Goal: Information Seeking & Learning: Learn about a topic

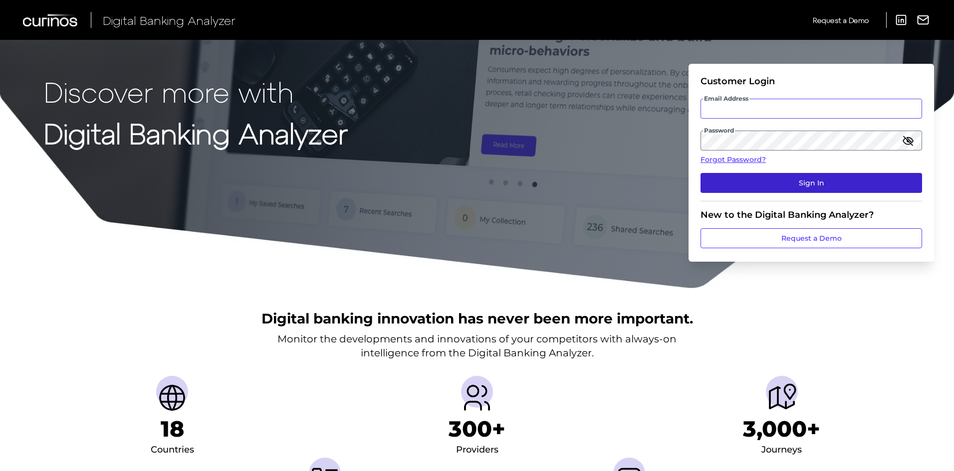
type input "[PERSON_NAME][EMAIL_ADDRESS][PERSON_NAME][DOMAIN_NAME]"
click at [791, 190] on button "Sign In" at bounding box center [810, 183] width 221 height 20
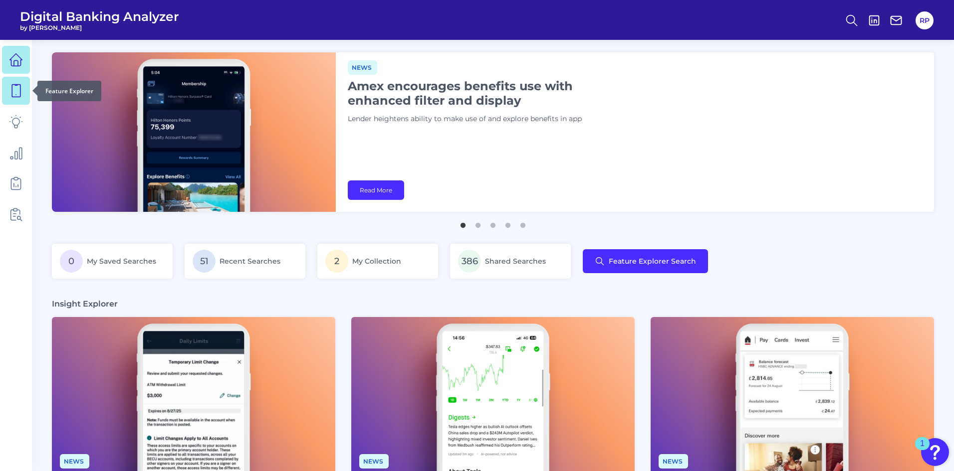
click at [12, 97] on icon at bounding box center [16, 91] width 8 height 12
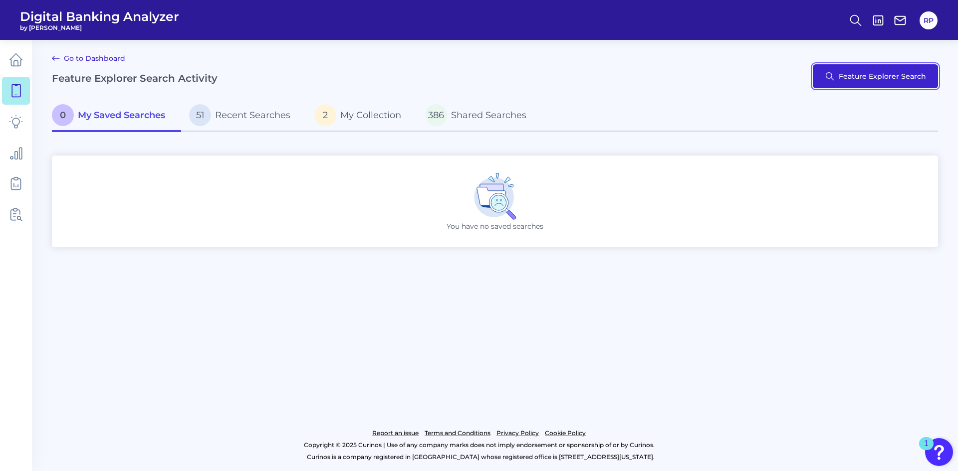
click at [838, 80] on button "Feature Explorer Search" at bounding box center [875, 76] width 125 height 24
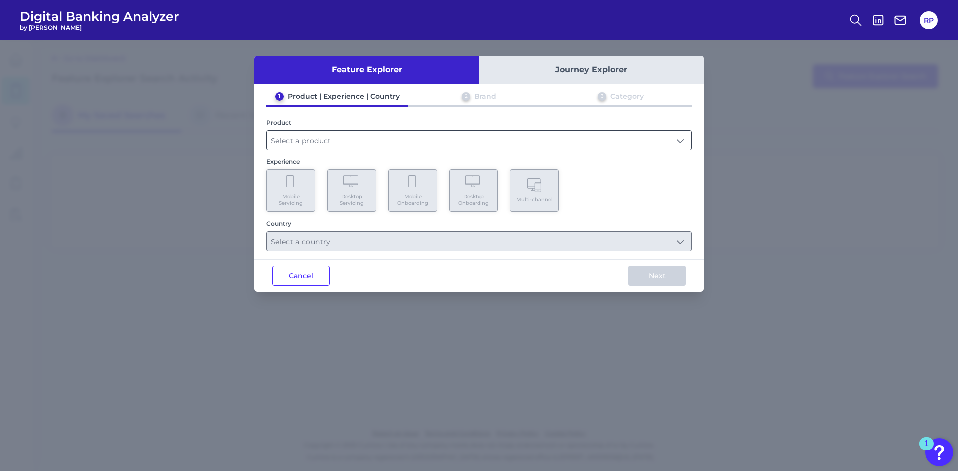
click at [354, 145] on input "text" at bounding box center [479, 140] width 424 height 19
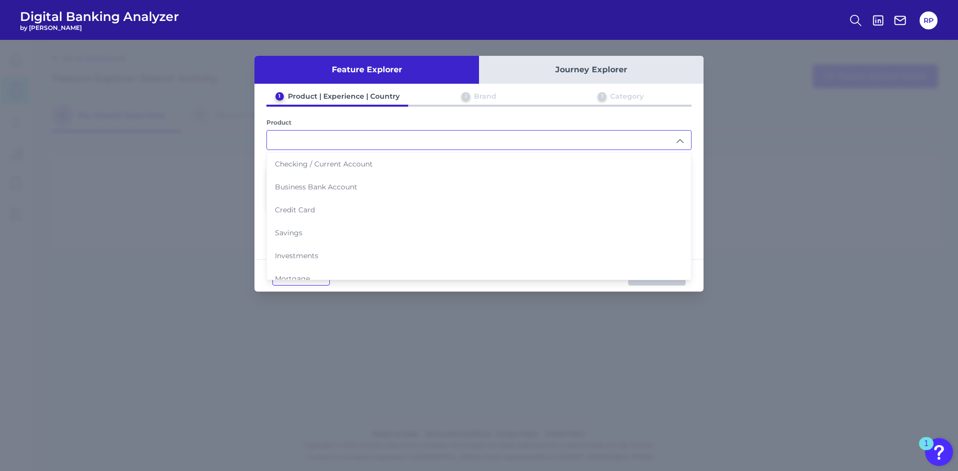
click at [314, 257] on span "Investments" at bounding box center [296, 255] width 43 height 9
type input "Investments"
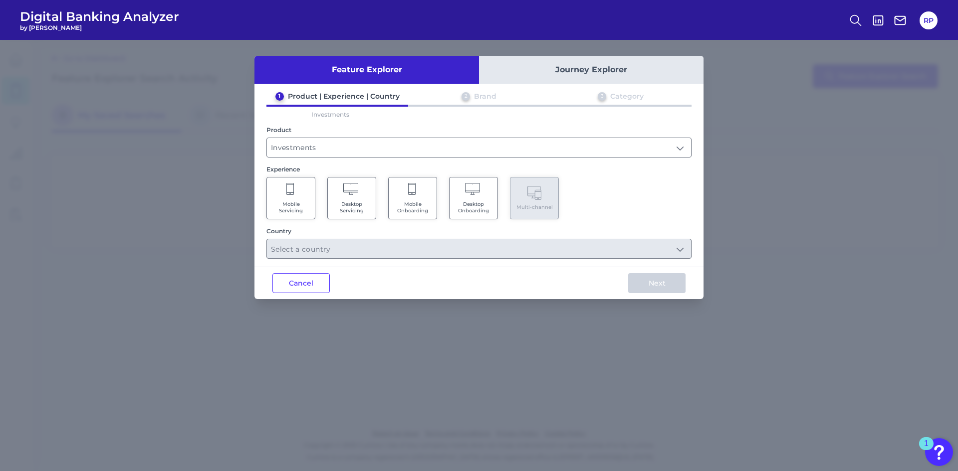
click at [357, 209] on span "Desktop Servicing" at bounding box center [352, 207] width 38 height 13
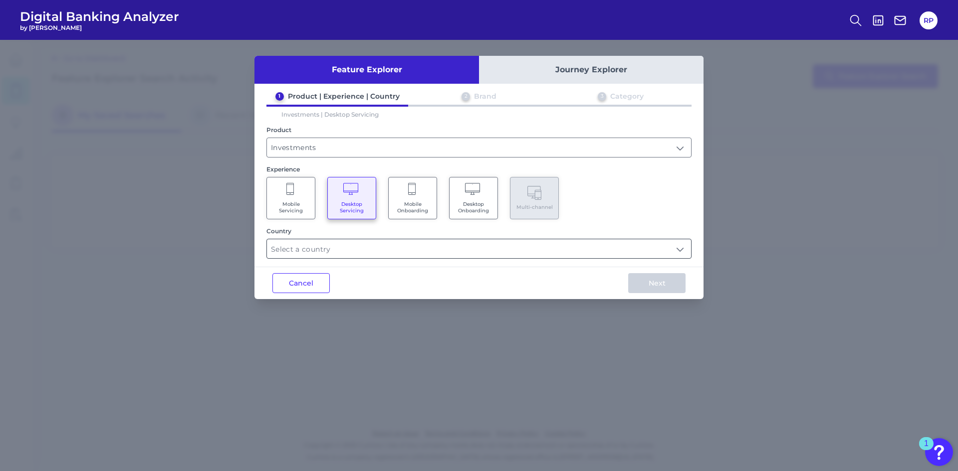
click at [389, 250] on input "text" at bounding box center [479, 248] width 424 height 19
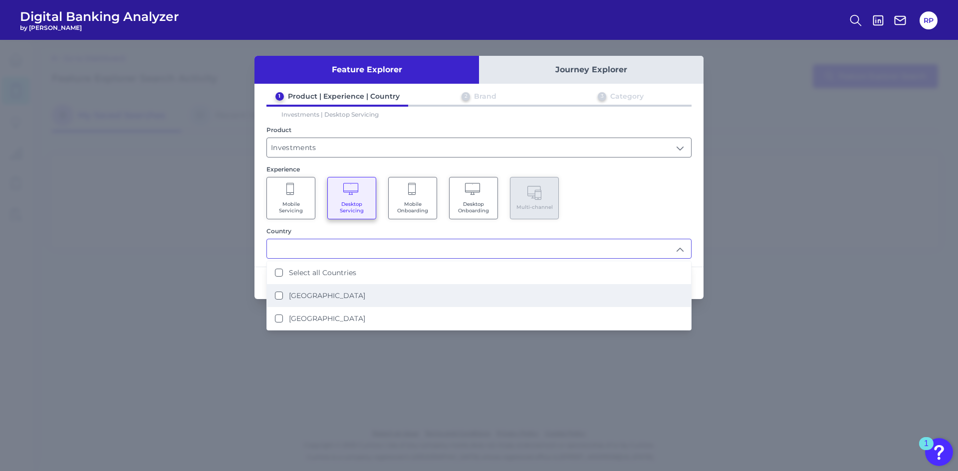
click at [336, 300] on li "[GEOGRAPHIC_DATA]" at bounding box center [479, 295] width 424 height 23
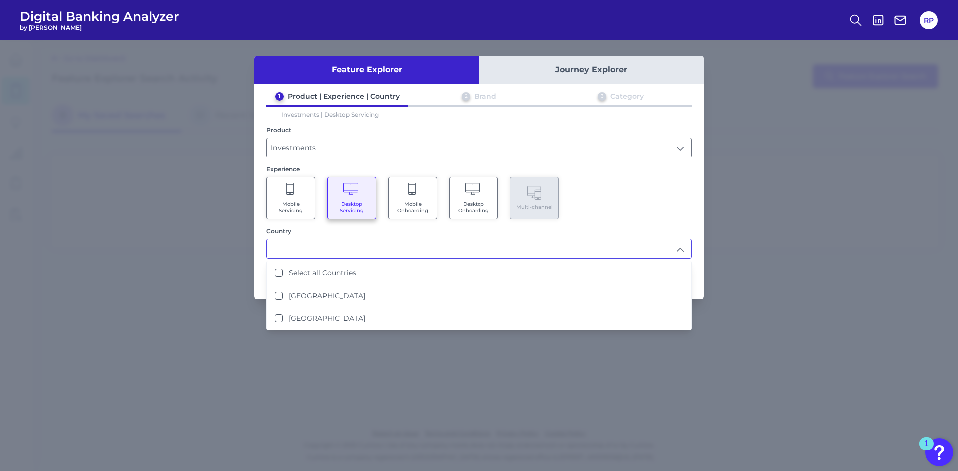
type input "[GEOGRAPHIC_DATA]"
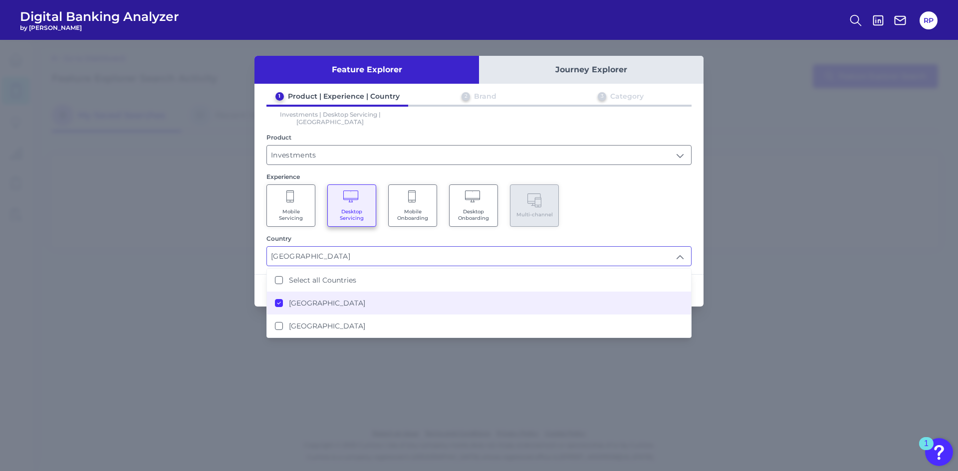
click at [604, 186] on div "Mobile Servicing Desktop Servicing Mobile Onboarding Desktop Onboarding Multi-c…" at bounding box center [478, 206] width 425 height 42
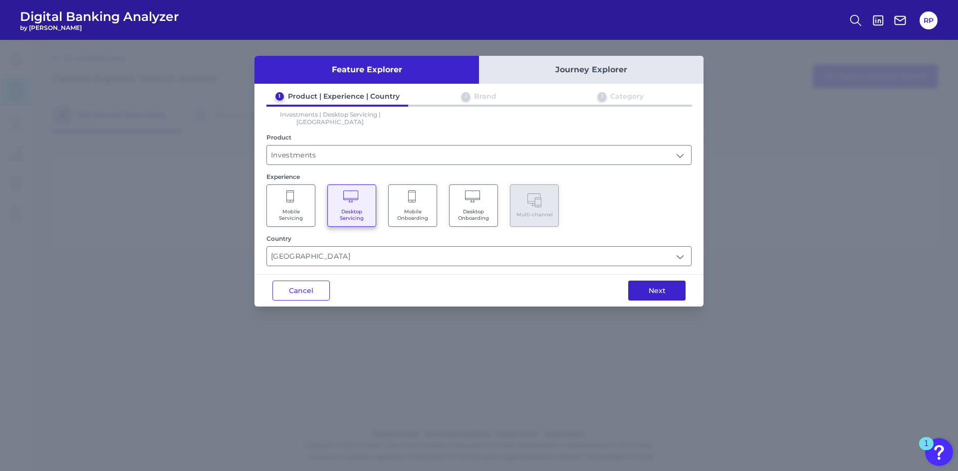
click at [651, 288] on button "Next" at bounding box center [656, 291] width 57 height 20
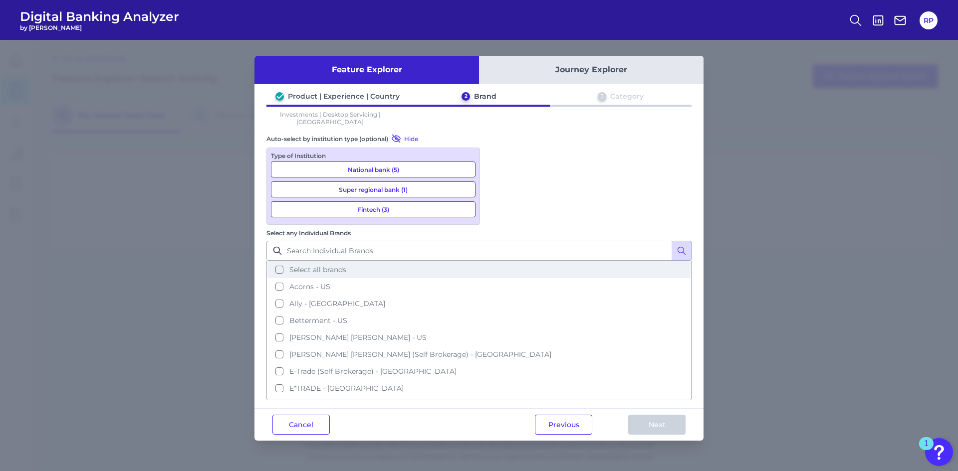
click at [346, 265] on span "Select all brands" at bounding box center [317, 269] width 57 height 9
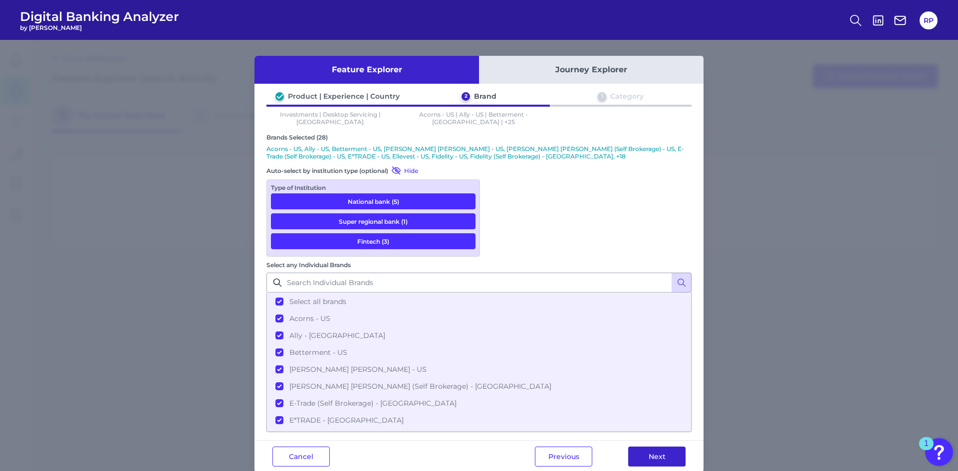
click at [659, 447] on button "Next" at bounding box center [656, 457] width 57 height 20
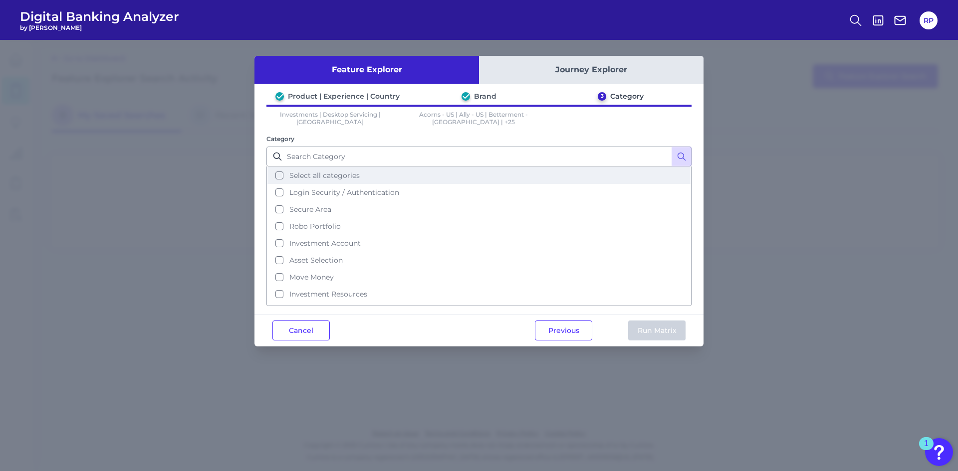
click at [332, 178] on span "Select all categories" at bounding box center [324, 175] width 70 height 9
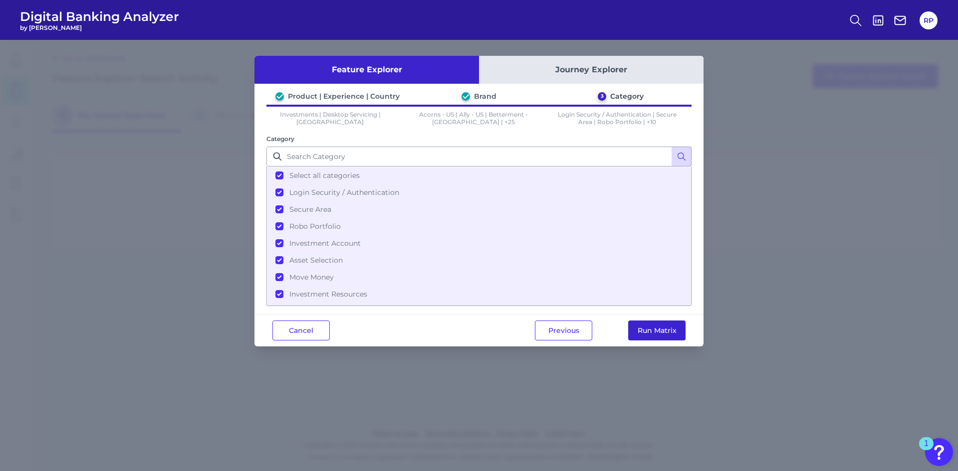
click at [647, 330] on button "Run Matrix" at bounding box center [656, 331] width 57 height 20
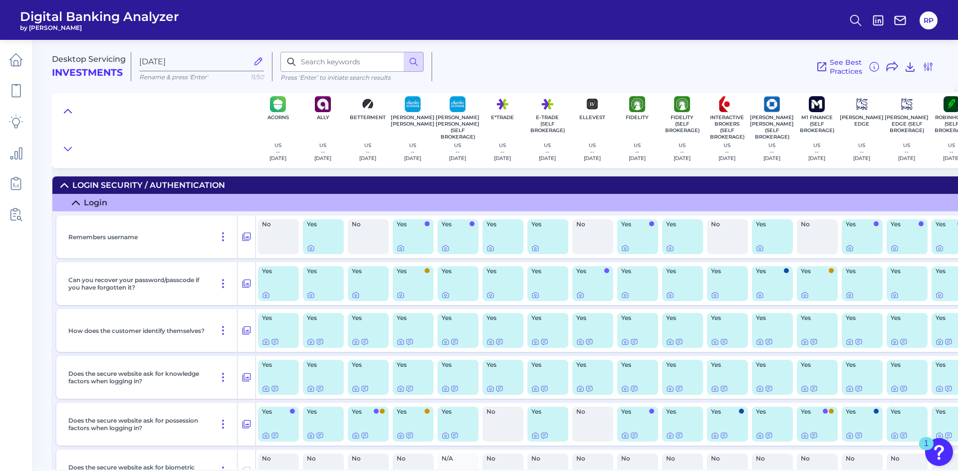
click at [66, 108] on icon at bounding box center [68, 111] width 8 height 10
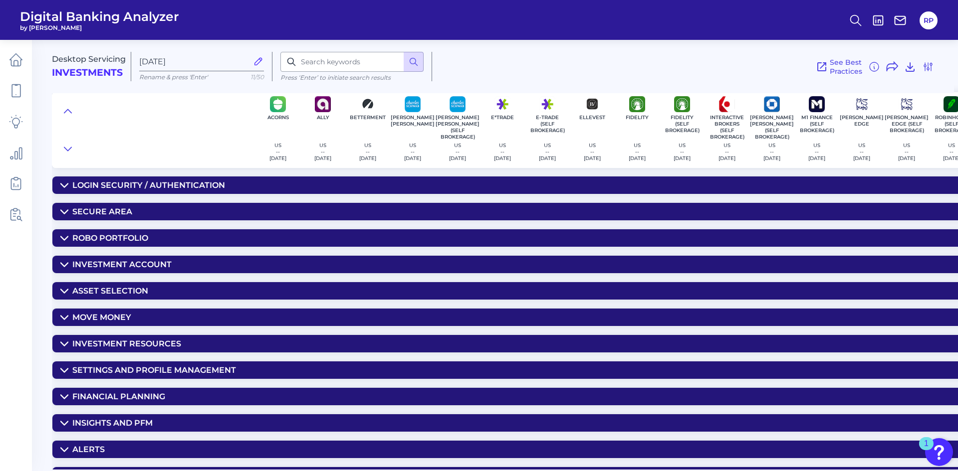
click at [154, 290] on summary "Asset Selection" at bounding box center [782, 290] width 1461 height 17
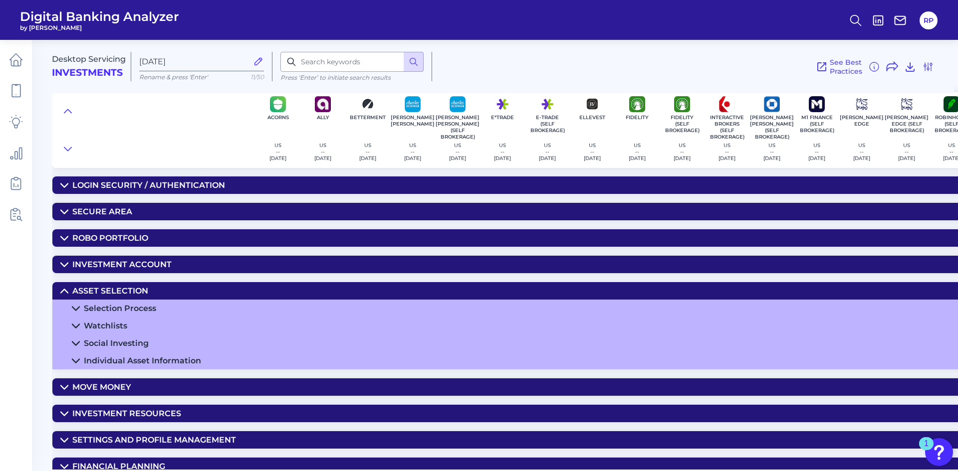
click at [142, 365] on div "Individual Asset Information" at bounding box center [142, 360] width 117 height 9
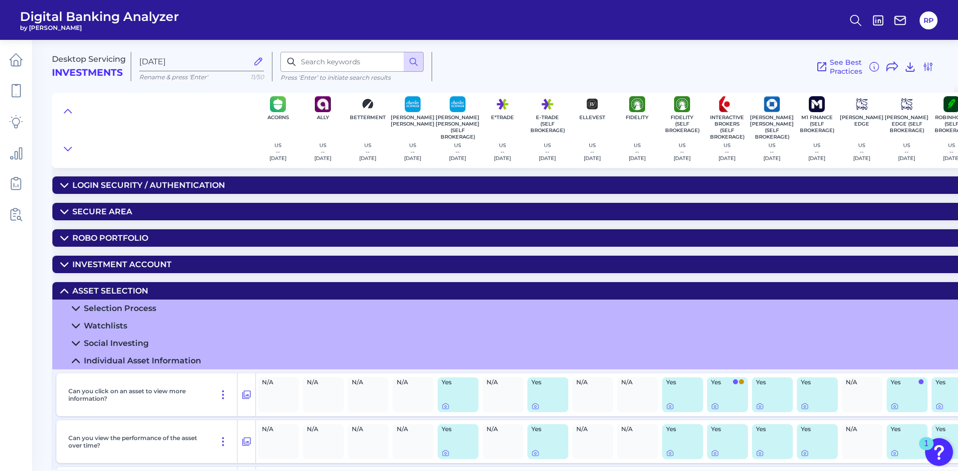
click at [124, 307] on div "Selection Process" at bounding box center [120, 308] width 72 height 9
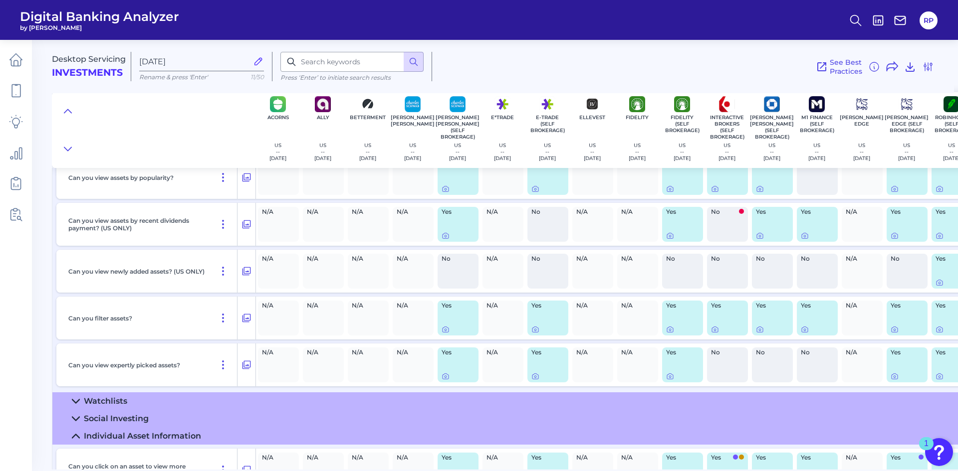
scroll to position [549, 0]
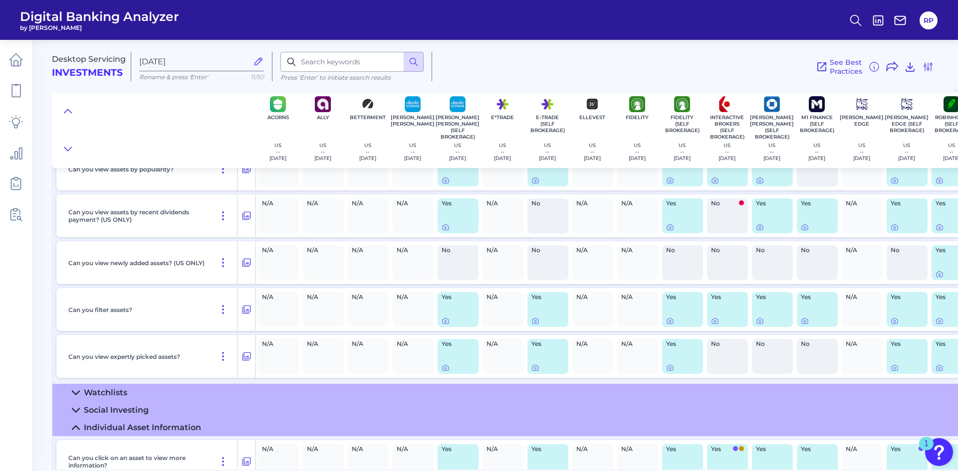
click at [124, 395] on div "Watchlists" at bounding box center [105, 392] width 43 height 9
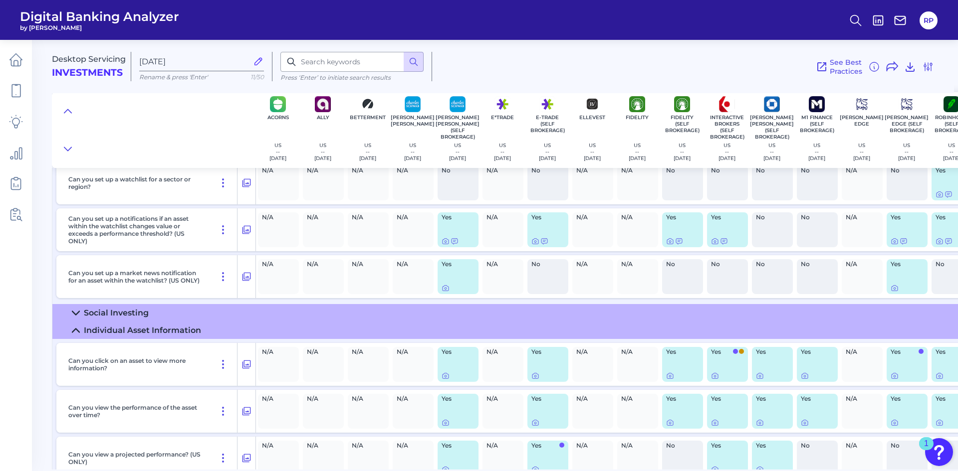
scroll to position [948, 0]
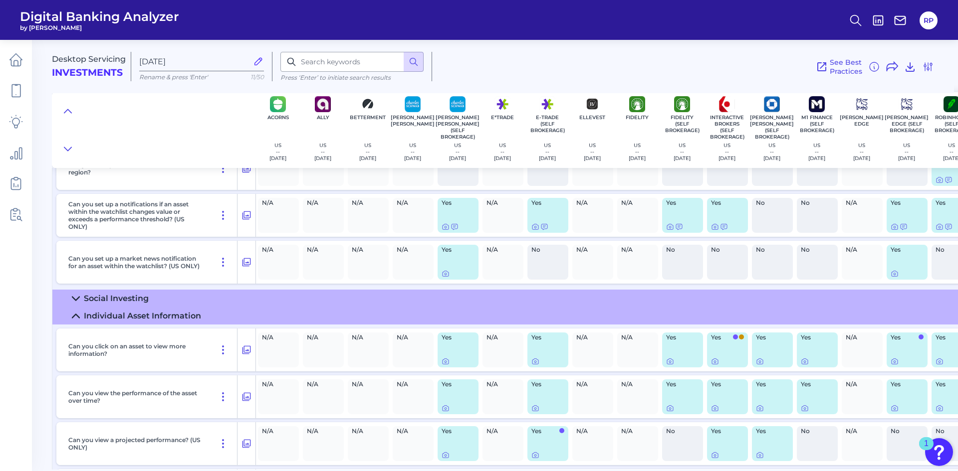
click at [137, 294] on div "Social Investing" at bounding box center [116, 298] width 65 height 9
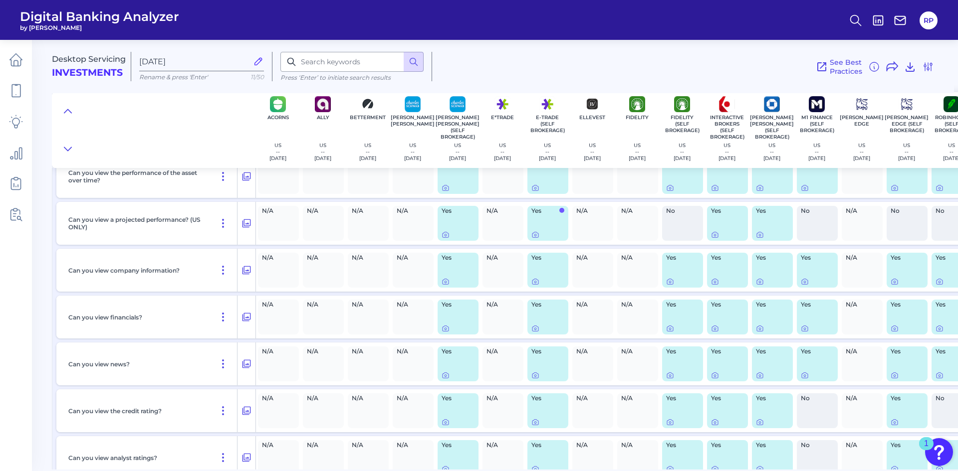
scroll to position [1347, 0]
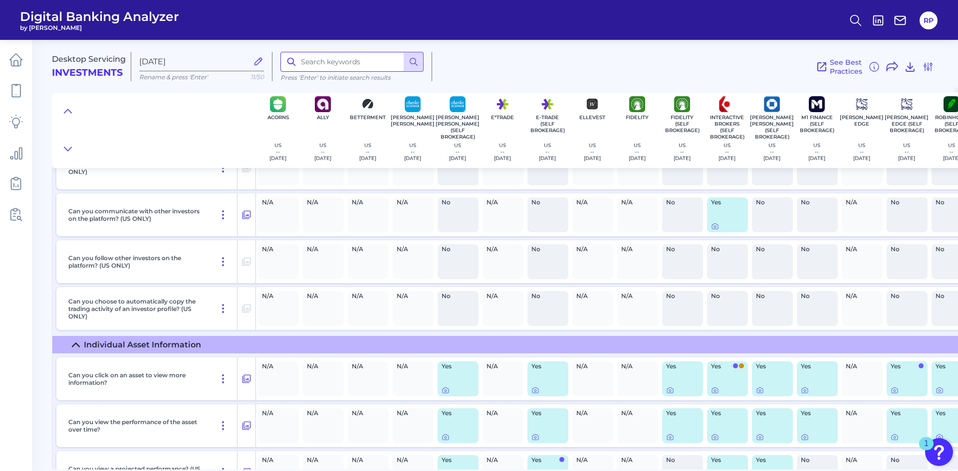
click at [314, 56] on input at bounding box center [351, 62] width 143 height 20
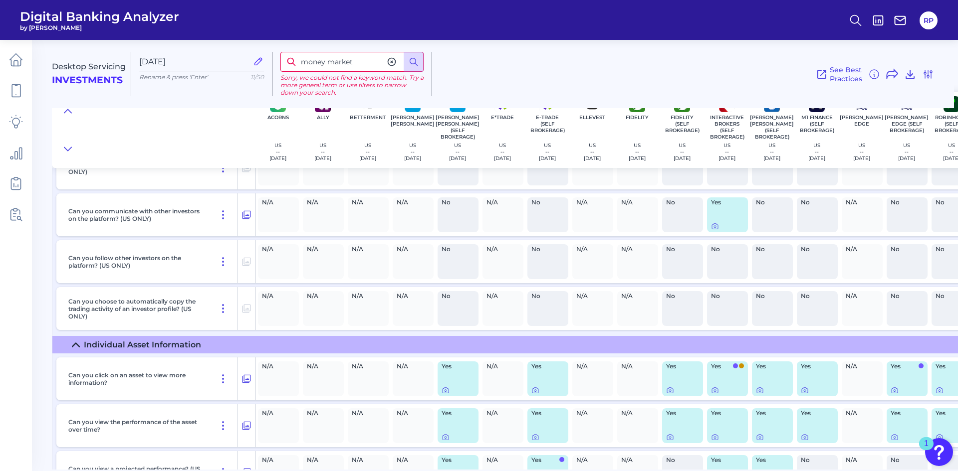
drag, startPoint x: 352, startPoint y: 63, endPoint x: 302, endPoint y: 64, distance: 49.4
click at [302, 64] on input "money market" at bounding box center [351, 62] width 143 height 20
type input "fixed income"
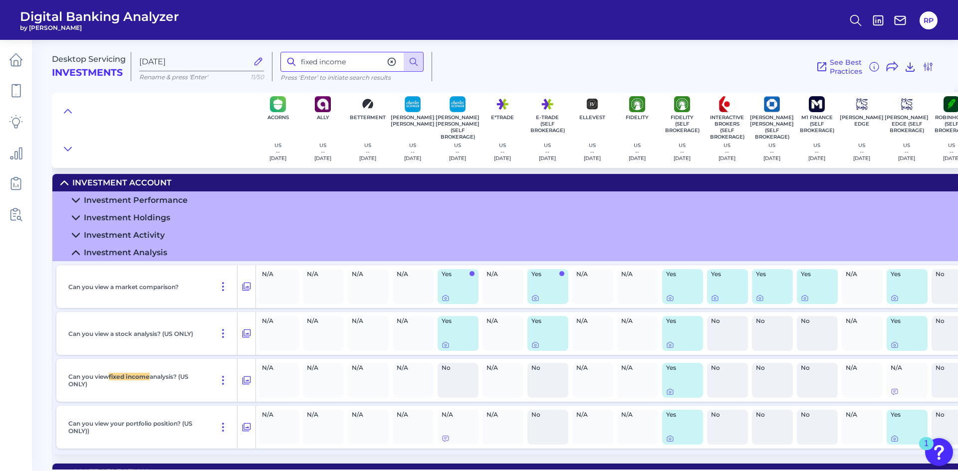
scroll to position [64, 0]
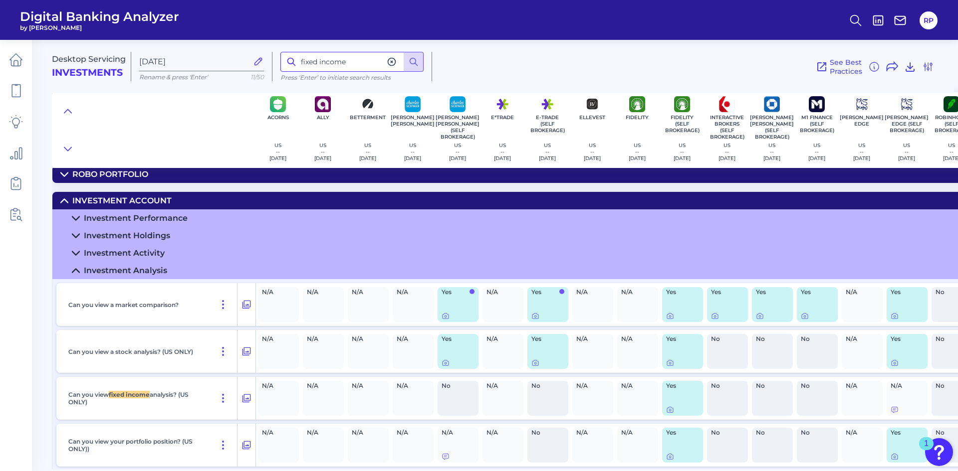
click at [363, 66] on input "fixed income" at bounding box center [351, 62] width 143 height 20
click at [411, 62] on icon at bounding box center [414, 62] width 10 height 10
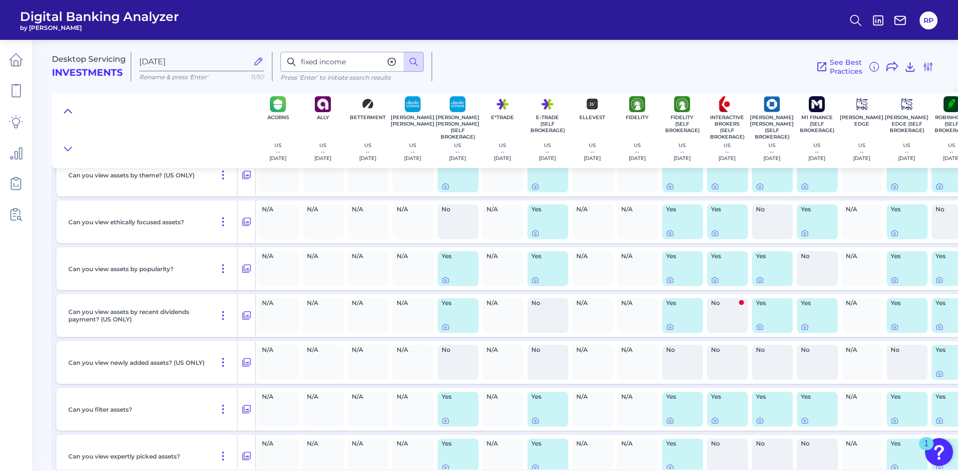
click at [67, 109] on icon at bounding box center [68, 111] width 8 height 10
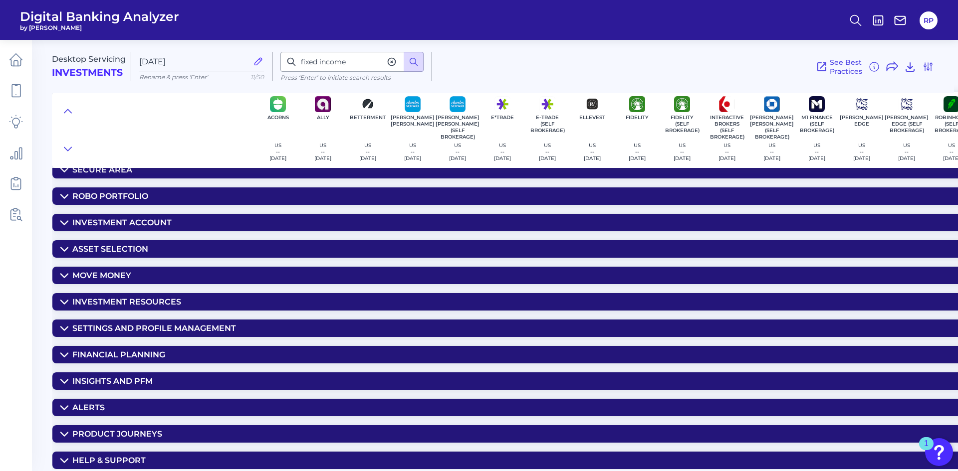
scroll to position [46, 0]
click at [412, 59] on icon at bounding box center [414, 62] width 10 height 10
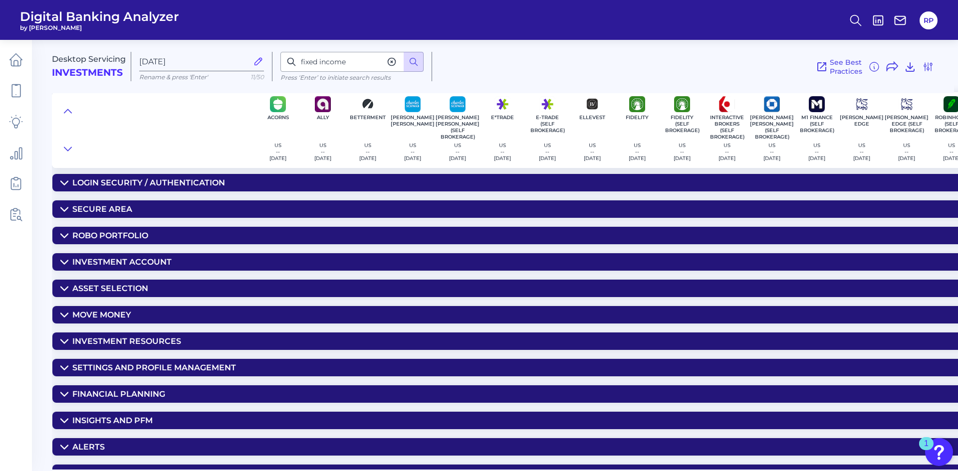
scroll to position [0, 0]
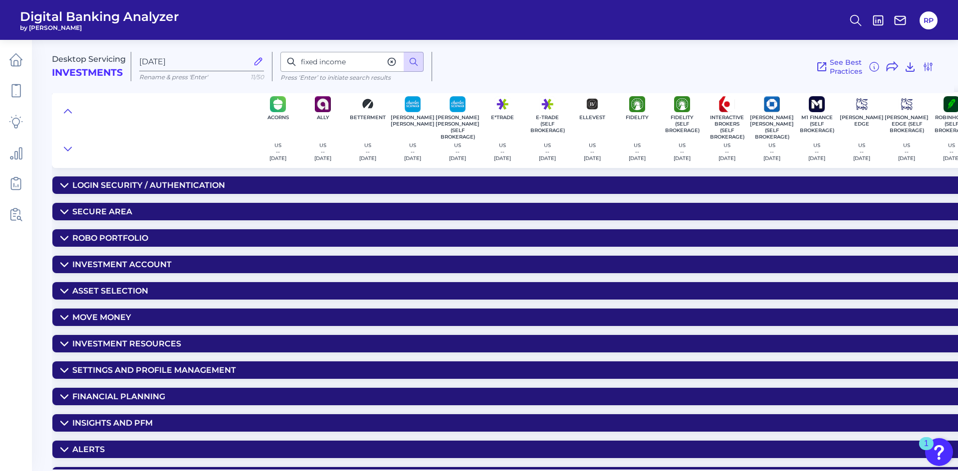
click at [395, 62] on icon at bounding box center [392, 62] width 10 height 10
click at [337, 63] on input at bounding box center [351, 62] width 143 height 20
type input "fixed income"
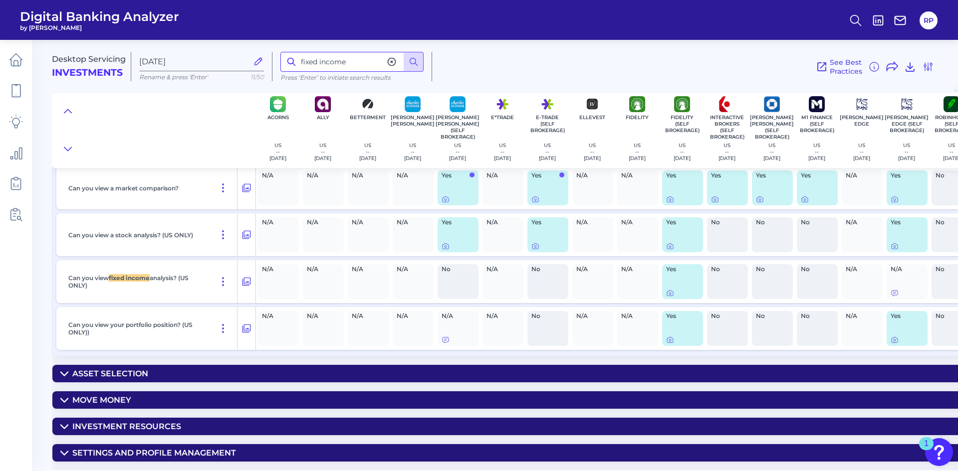
scroll to position [200, 0]
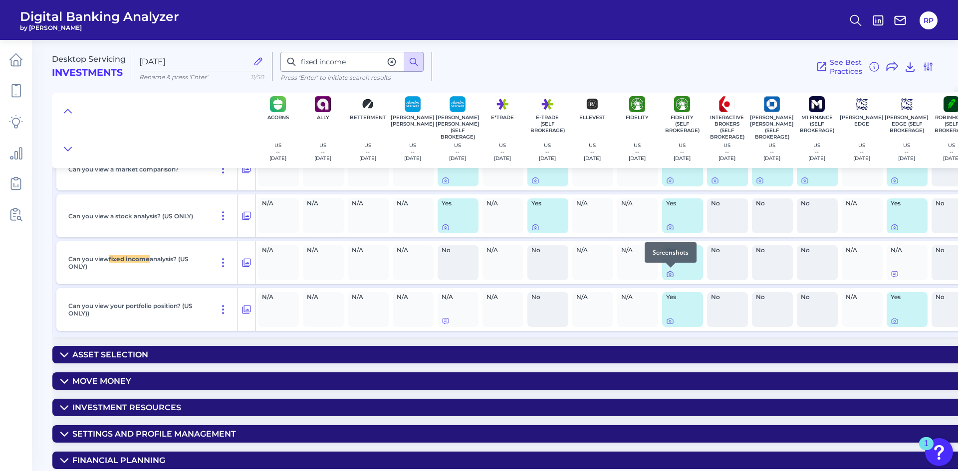
click at [670, 274] on icon at bounding box center [670, 275] width 2 height 2
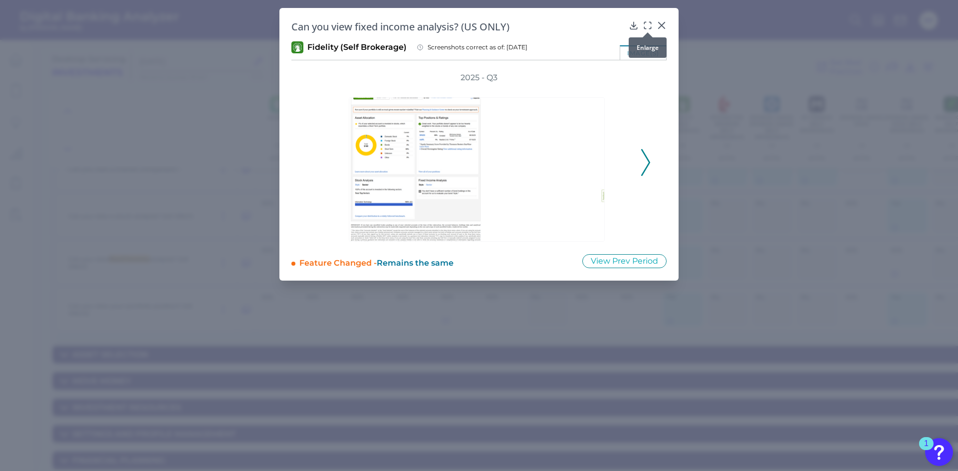
click at [648, 22] on icon at bounding box center [648, 25] width 10 height 10
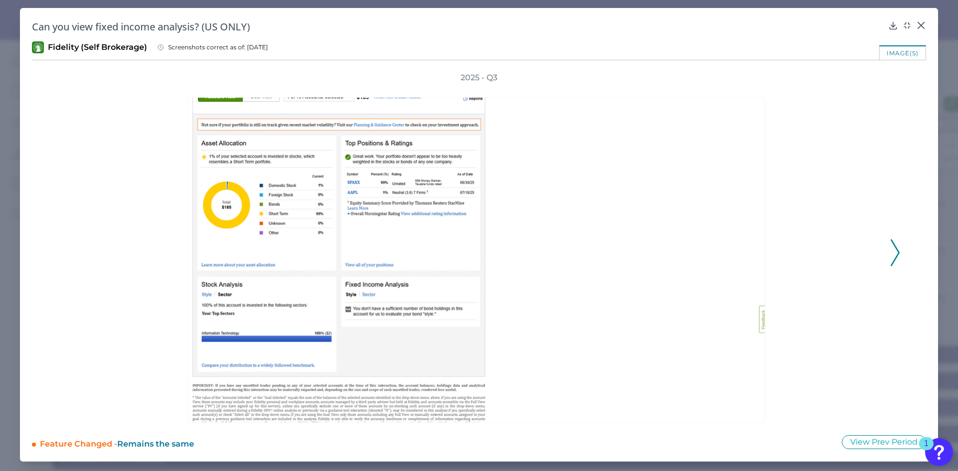
click at [895, 251] on icon at bounding box center [894, 252] width 9 height 27
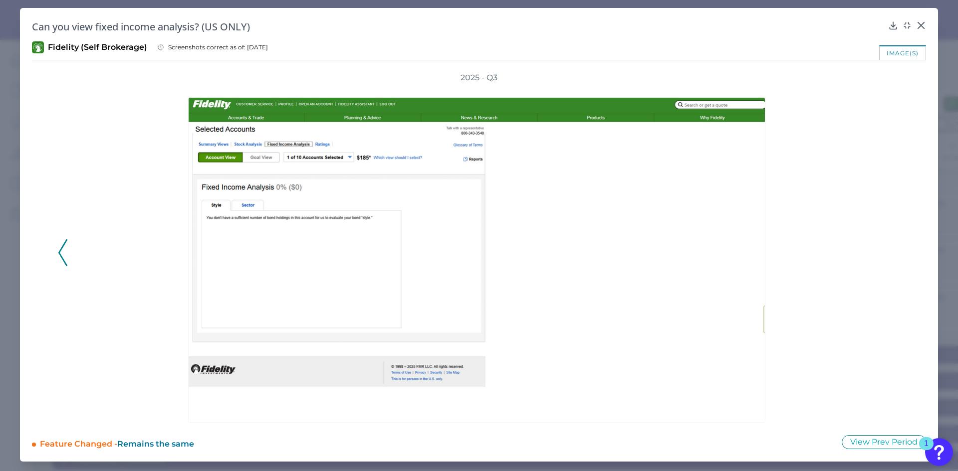
click at [895, 251] on div "2025 - Q3" at bounding box center [479, 247] width 842 height 351
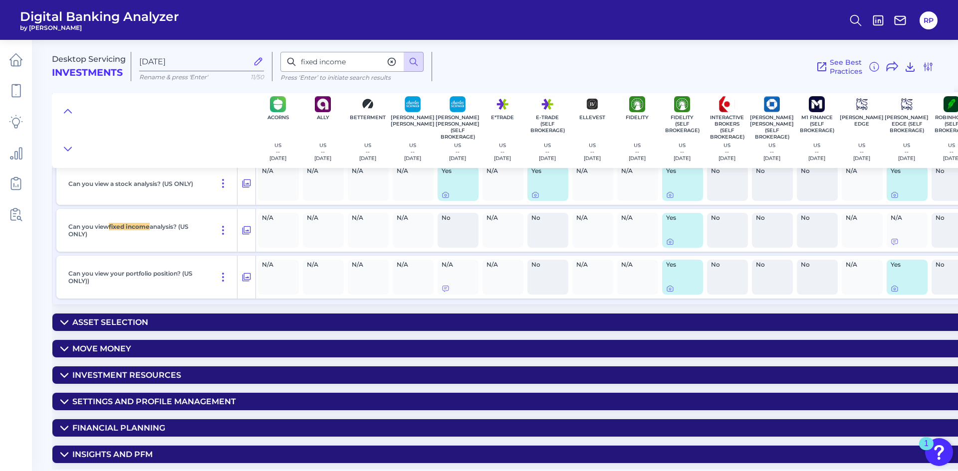
scroll to position [249, 0]
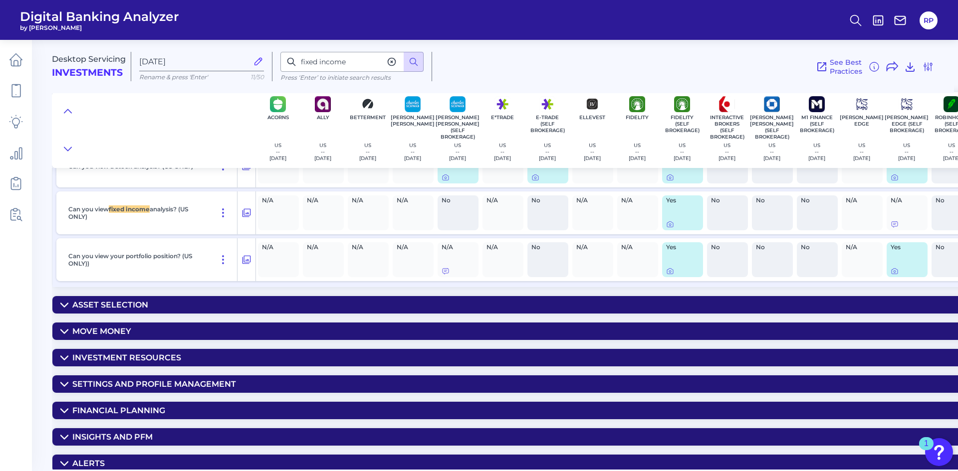
click at [155, 312] on summary "Asset Selection" at bounding box center [782, 304] width 1461 height 17
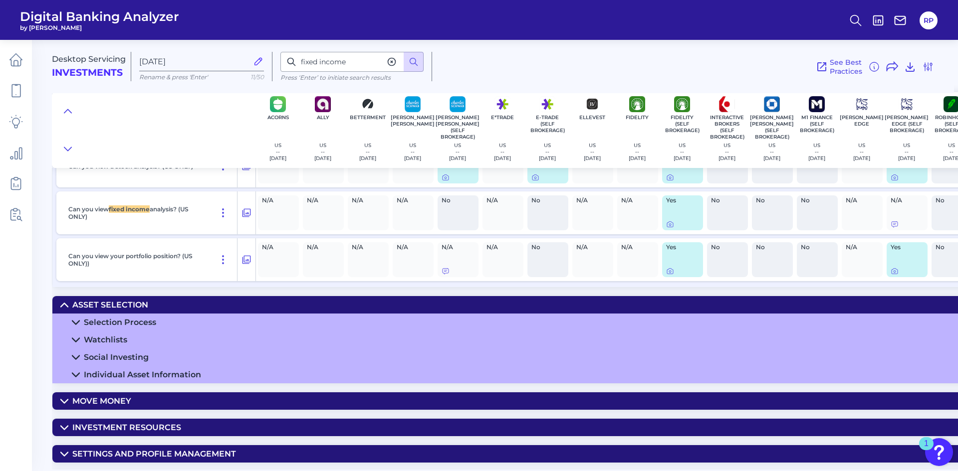
click at [151, 319] on div "Selection Process" at bounding box center [120, 322] width 72 height 9
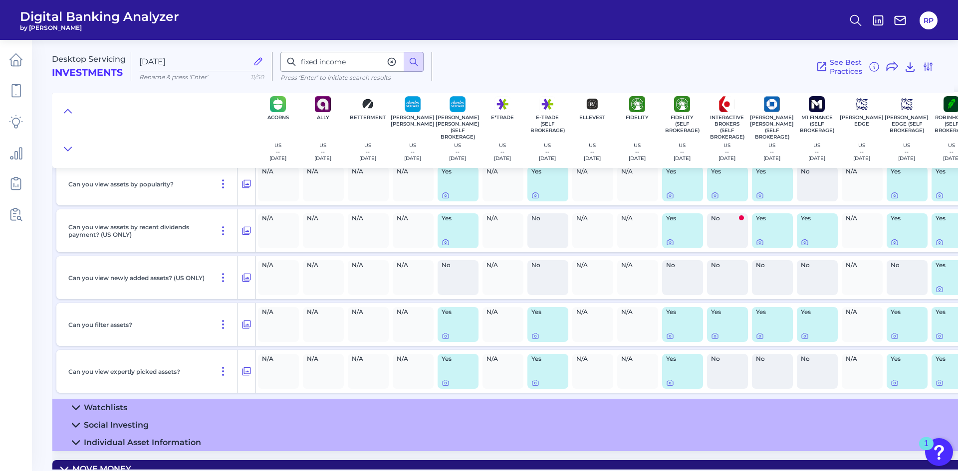
scroll to position [798, 0]
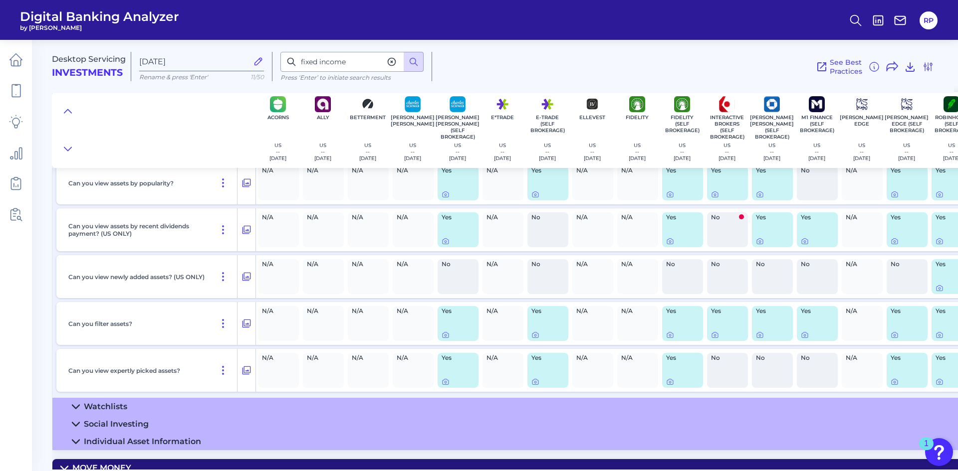
click at [129, 407] on summary "Watchlists" at bounding box center [782, 406] width 1461 height 17
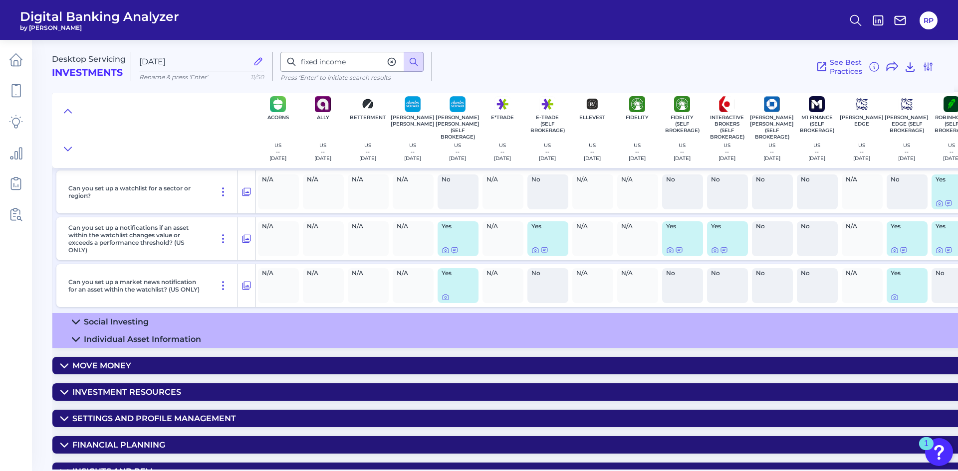
scroll to position [1197, 0]
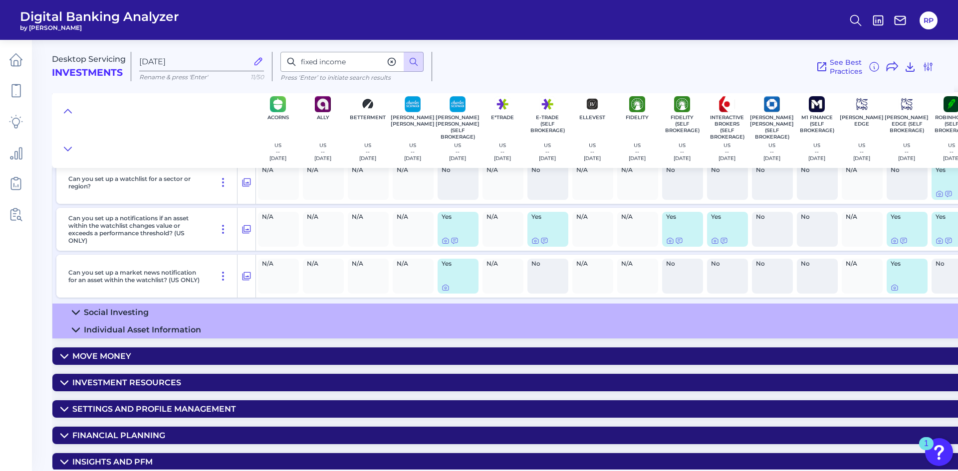
click at [159, 331] on div "Individual Asset Information" at bounding box center [142, 329] width 117 height 9
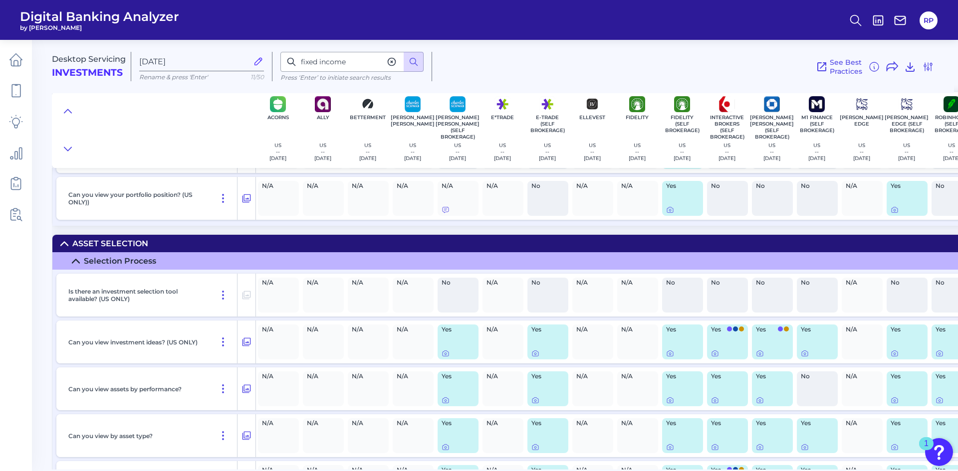
scroll to position [299, 0]
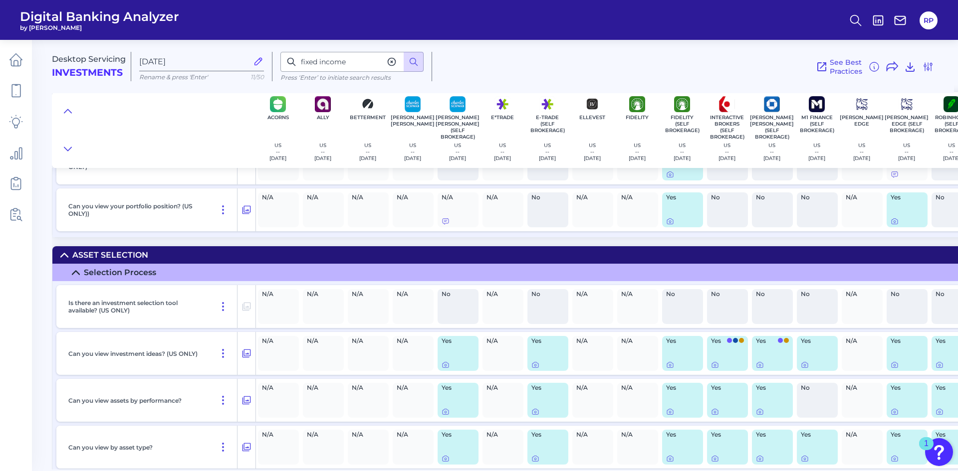
click at [391, 60] on icon at bounding box center [392, 62] width 10 height 10
click at [348, 61] on input at bounding box center [351, 62] width 143 height 20
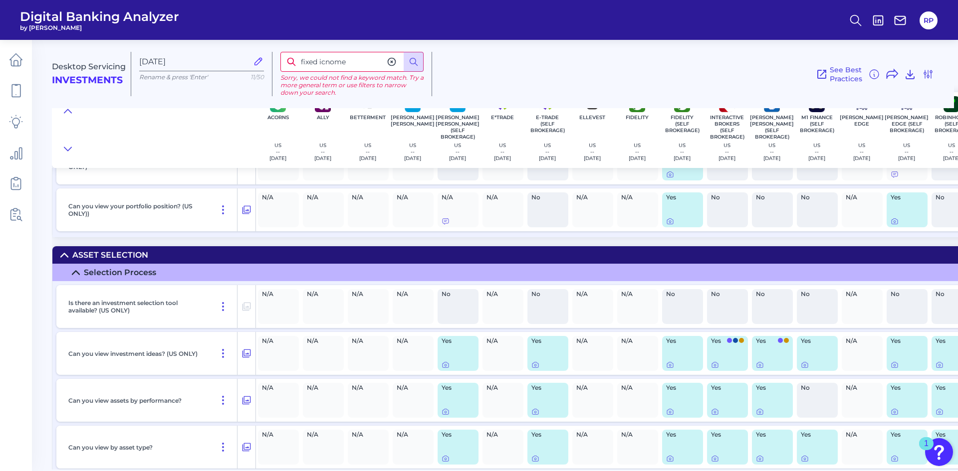
click at [330, 63] on input "fixed icnome" at bounding box center [351, 62] width 143 height 20
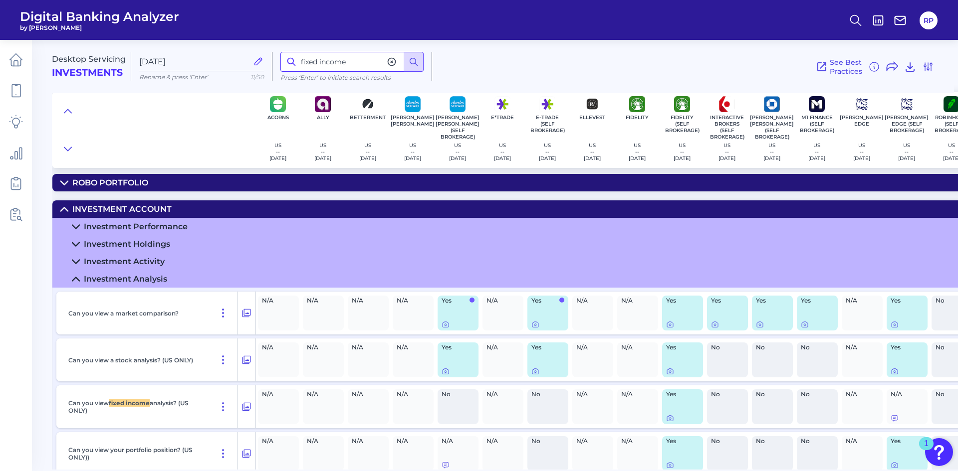
scroll to position [14, 0]
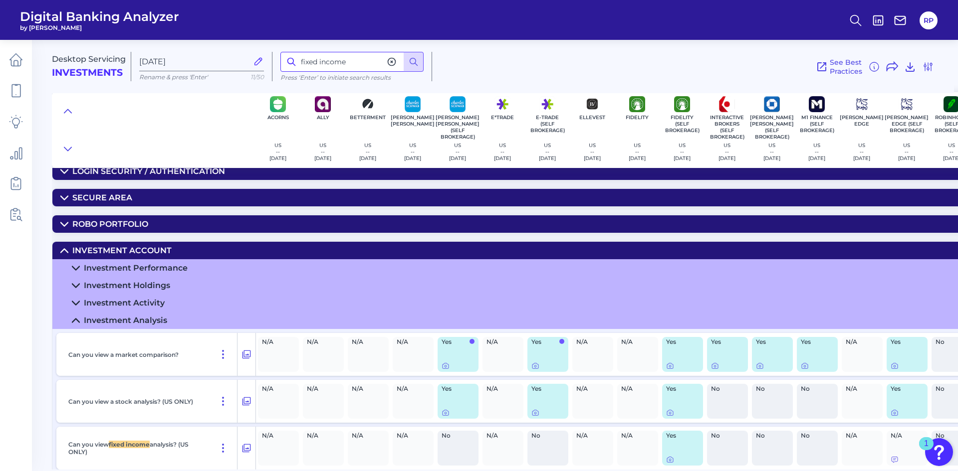
drag, startPoint x: 355, startPoint y: 62, endPoint x: 269, endPoint y: 61, distance: 86.3
click at [269, 61] on div "Desktop Servicing Investments [DATE] Rename & press 'Enter' 11/50 fixed income …" at bounding box center [503, 62] width 902 height 61
type input "bonds"
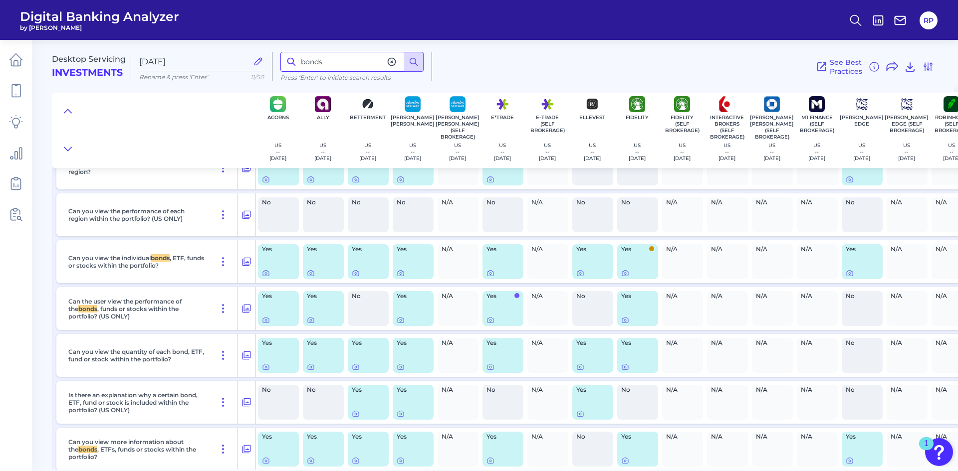
scroll to position [246, 0]
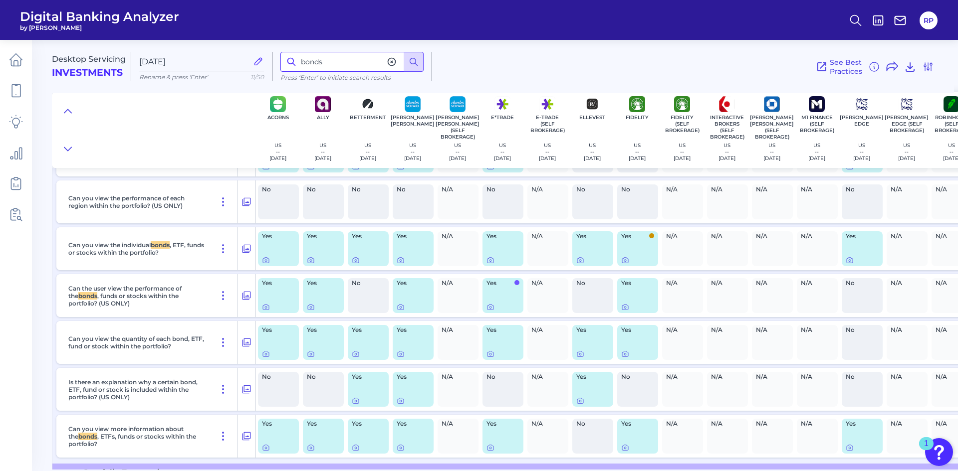
drag, startPoint x: 298, startPoint y: 56, endPoint x: 288, endPoint y: 56, distance: 10.0
click at [288, 56] on input "bonds" at bounding box center [351, 62] width 143 height 20
click at [390, 59] on icon at bounding box center [391, 61] width 7 height 7
click at [326, 59] on input at bounding box center [351, 62] width 143 height 20
type input "cash"
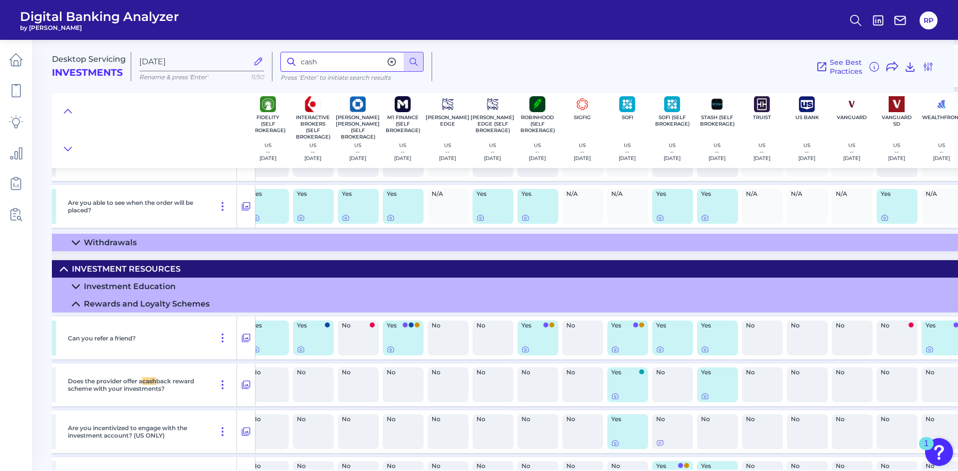
scroll to position [5308, 415]
